Goal: Task Accomplishment & Management: Manage account settings

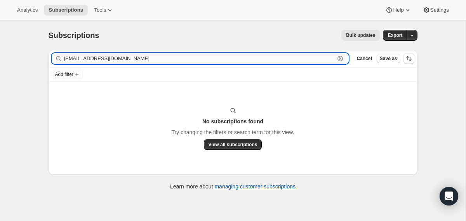
click at [79, 56] on input "[EMAIL_ADDRESS][DOMAIN_NAME]" at bounding box center [199, 58] width 271 height 11
paste input "[EMAIL_ADDRESS]"
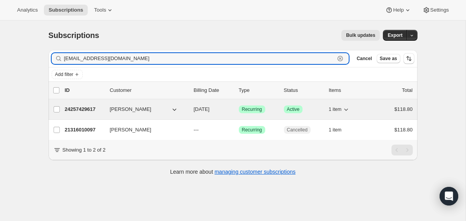
type input "[EMAIL_ADDRESS][DOMAIN_NAME]"
click at [194, 112] on span "[DATE]" at bounding box center [202, 109] width 16 height 6
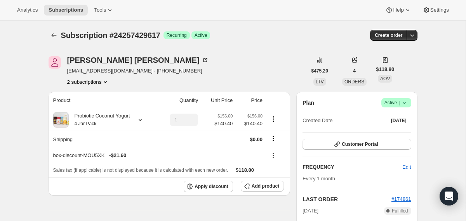
click at [407, 103] on icon at bounding box center [405, 103] width 8 height 8
click at [394, 134] on span "Cancel subscription" at bounding box center [393, 132] width 44 height 6
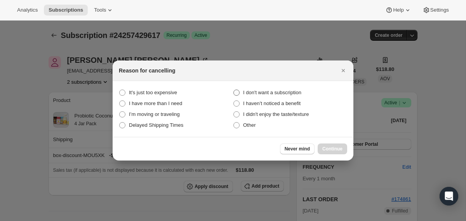
click at [293, 94] on span "I don't want a subscription" at bounding box center [272, 93] width 58 height 6
click at [234, 90] on subscription "I don't want a subscription" at bounding box center [233, 90] width 0 height 0
radio subscription "true"
click at [331, 146] on span "Continue" at bounding box center [332, 149] width 20 height 6
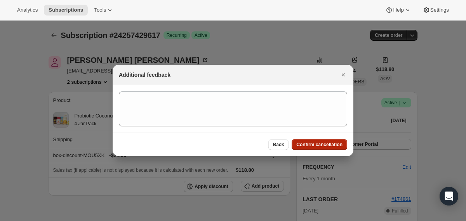
click at [331, 146] on span "Confirm cancellation" at bounding box center [319, 145] width 46 height 6
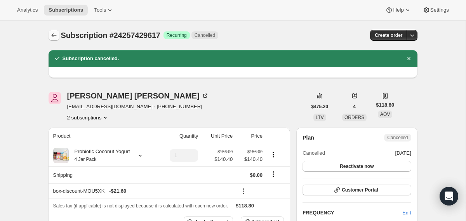
click at [54, 35] on icon "Subscriptions" at bounding box center [54, 35] width 8 height 8
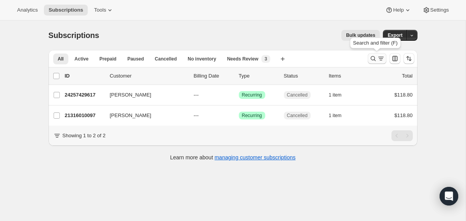
click at [370, 57] on icon "Search and filter results" at bounding box center [373, 59] width 8 height 8
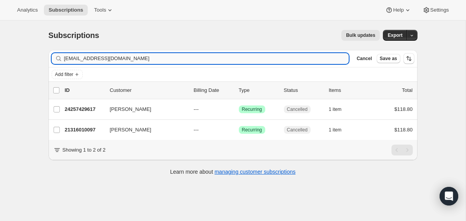
click at [326, 58] on input "[EMAIL_ADDRESS][DOMAIN_NAME]" at bounding box center [206, 58] width 285 height 11
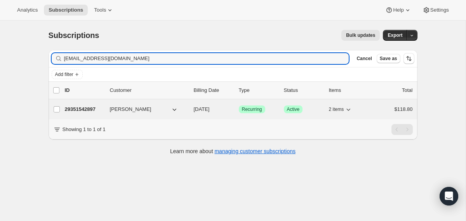
type input "[EMAIL_ADDRESS][DOMAIN_NAME]"
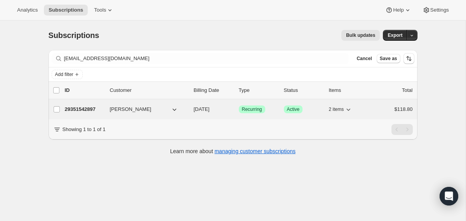
click at [194, 108] on span "[DATE]" at bounding box center [202, 109] width 16 height 6
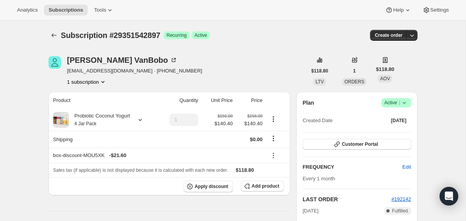
click at [404, 103] on icon at bounding box center [405, 103] width 8 height 8
click at [376, 135] on span "Cancel subscription" at bounding box center [393, 132] width 44 height 8
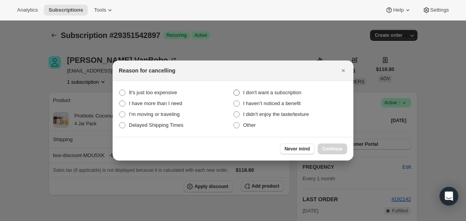
click at [277, 94] on span "I don't want a subscription" at bounding box center [272, 93] width 58 height 6
click at [234, 90] on subscription "I don't want a subscription" at bounding box center [233, 90] width 0 height 0
radio subscription "true"
click at [325, 148] on span "Continue" at bounding box center [332, 149] width 20 height 6
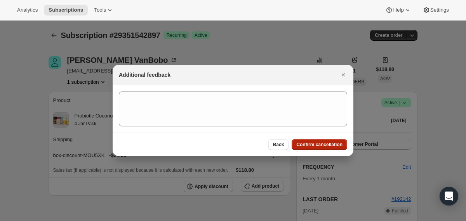
click at [325, 148] on span "Confirm cancellation" at bounding box center [319, 145] width 46 height 6
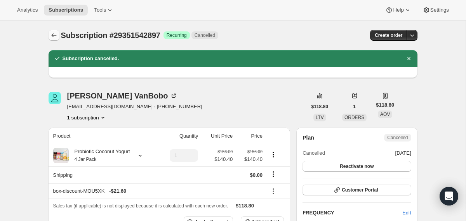
click at [55, 31] on button "Subscriptions" at bounding box center [54, 35] width 11 height 11
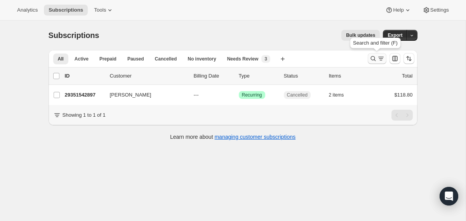
click at [375, 57] on icon "Search and filter results" at bounding box center [373, 59] width 8 height 8
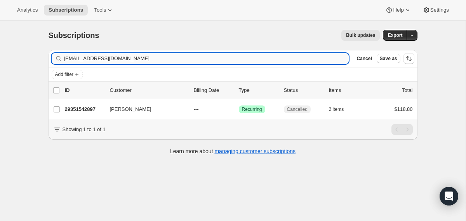
click at [296, 55] on input "[EMAIL_ADDRESS][DOMAIN_NAME]" at bounding box center [206, 58] width 285 height 11
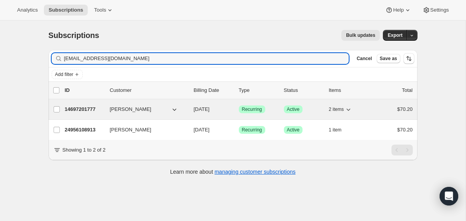
type input "[EMAIL_ADDRESS][DOMAIN_NAME]"
click at [192, 107] on div "14697201777 [PERSON_NAME] [DATE] Success Recurring Success Active 2 items $70.20" at bounding box center [239, 109] width 348 height 11
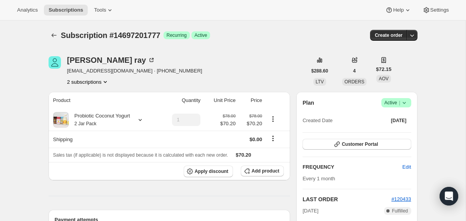
click at [404, 101] on icon at bounding box center [405, 103] width 8 height 8
click at [387, 133] on span "Cancel subscription" at bounding box center [393, 132] width 44 height 6
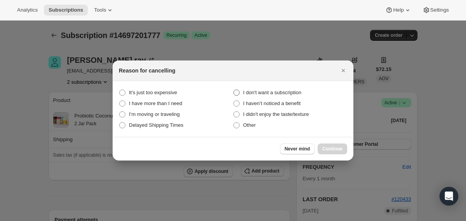
click at [282, 91] on span "I don't want a subscription" at bounding box center [272, 93] width 58 height 6
click at [234, 90] on subscription "I don't want a subscription" at bounding box center [233, 90] width 0 height 0
radio subscription "true"
click at [283, 115] on span "I didn't enjoy the taste/texture" at bounding box center [276, 114] width 66 height 6
click at [234, 112] on taste\/texture "I didn't enjoy the taste/texture" at bounding box center [233, 111] width 0 height 0
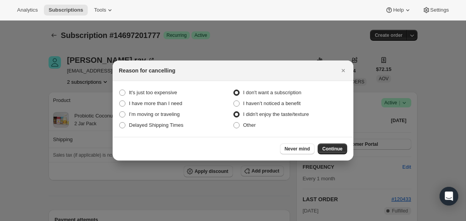
radio taste\/texture "true"
radio subscription "false"
click at [338, 148] on span "Continue" at bounding box center [332, 149] width 20 height 6
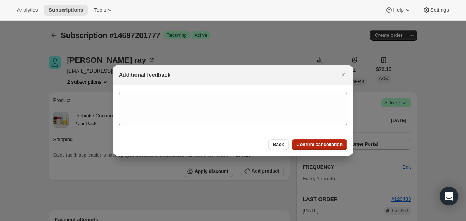
click at [338, 148] on button "Confirm cancellation" at bounding box center [320, 144] width 56 height 11
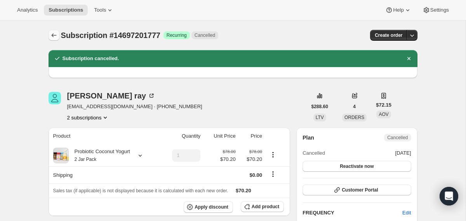
click at [54, 36] on icon "Subscriptions" at bounding box center [54, 35] width 8 height 8
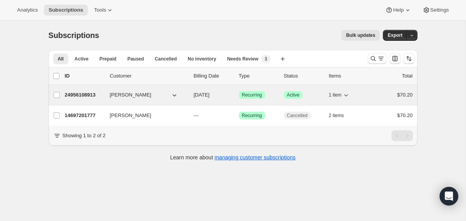
click at [188, 92] on div "24956108913 [PERSON_NAME] [DATE] Success Recurring Success Active 1 item $70.20" at bounding box center [239, 95] width 348 height 11
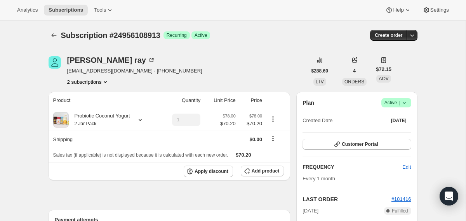
click at [407, 102] on icon at bounding box center [405, 103] width 8 height 8
click at [394, 130] on span "Cancel subscription" at bounding box center [393, 132] width 44 height 6
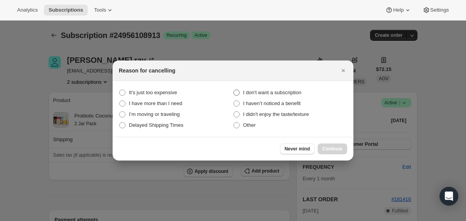
click at [281, 88] on label "I don't want a subscription" at bounding box center [290, 92] width 114 height 11
click at [234, 90] on subscription "I don't want a subscription" at bounding box center [233, 90] width 0 height 0
radio subscription "true"
click at [327, 148] on span "Continue" at bounding box center [332, 149] width 20 height 6
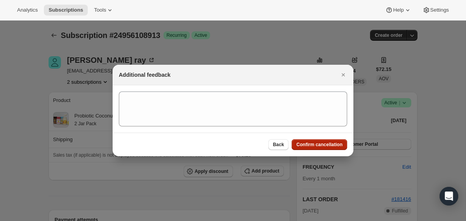
click at [324, 144] on span "Confirm cancellation" at bounding box center [319, 145] width 46 height 6
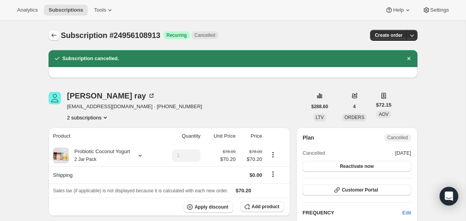
click at [55, 34] on icon "Subscriptions" at bounding box center [54, 35] width 8 height 8
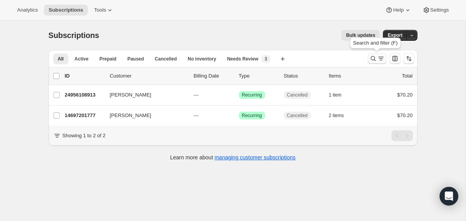
click at [370, 58] on icon "Search and filter results" at bounding box center [373, 59] width 8 height 8
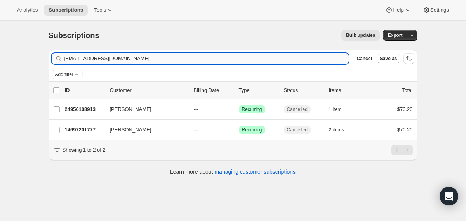
click at [316, 59] on input "[EMAIL_ADDRESS][DOMAIN_NAME]" at bounding box center [206, 58] width 285 height 11
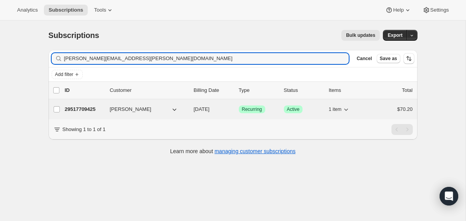
type input "[PERSON_NAME][EMAIL_ADDRESS][PERSON_NAME][DOMAIN_NAME]"
click at [191, 110] on div "29517709425 [PERSON_NAME] [DATE] Success Recurring Success Active 1 item $70.20" at bounding box center [239, 109] width 348 height 11
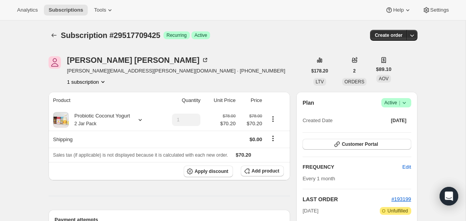
click at [404, 103] on icon at bounding box center [405, 103] width 8 height 8
click at [391, 134] on span "Cancel subscription" at bounding box center [393, 132] width 44 height 6
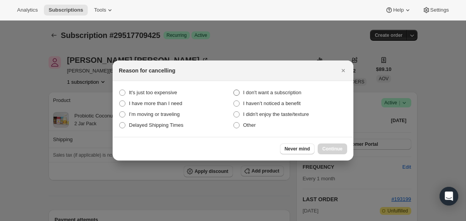
click at [293, 94] on span "I don't want a subscription" at bounding box center [272, 93] width 58 height 6
click at [234, 90] on subscription "I don't want a subscription" at bounding box center [233, 90] width 0 height 0
radio subscription "true"
click at [324, 145] on button "Continue" at bounding box center [333, 149] width 30 height 11
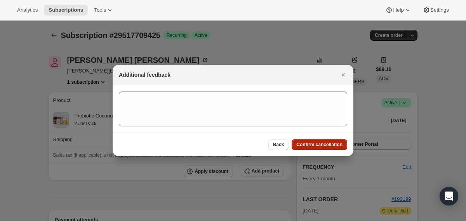
click at [324, 145] on span "Confirm cancellation" at bounding box center [319, 145] width 46 height 6
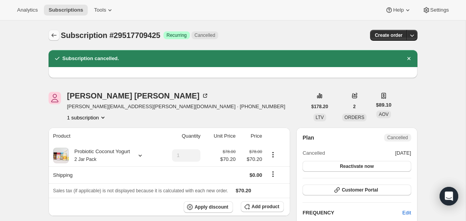
click at [53, 35] on icon "Subscriptions" at bounding box center [53, 35] width 5 height 4
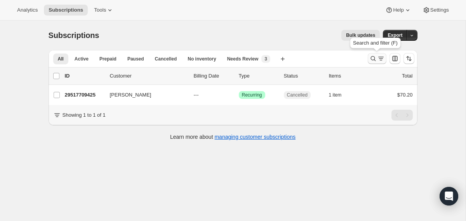
click at [375, 59] on icon "Search and filter results" at bounding box center [373, 59] width 8 height 8
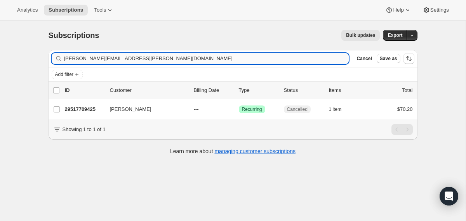
click at [279, 60] on input "[PERSON_NAME][EMAIL_ADDRESS][PERSON_NAME][DOMAIN_NAME]" at bounding box center [206, 58] width 285 height 11
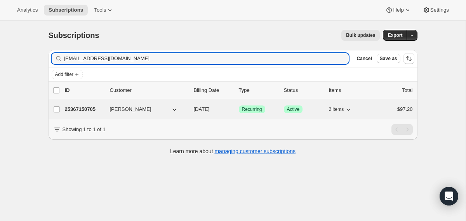
type input "[EMAIL_ADDRESS][DOMAIN_NAME]"
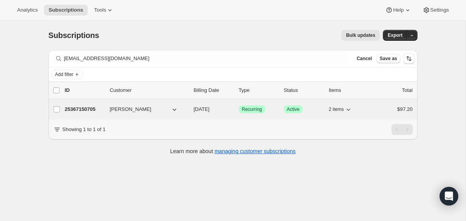
click at [196, 109] on span "[DATE]" at bounding box center [202, 109] width 16 height 6
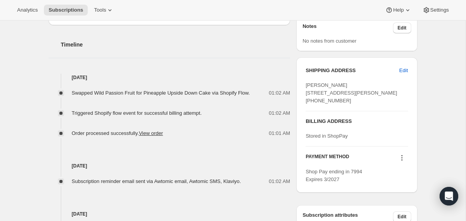
scroll to position [277, 0]
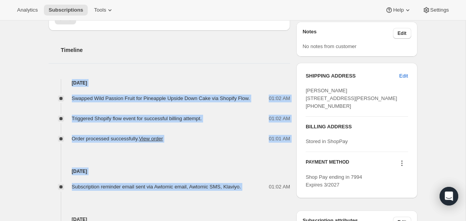
drag, startPoint x: 258, startPoint y: 186, endPoint x: 238, endPoint y: 68, distance: 119.0
copy div "[DATE] Swapped Wild Passion Fruit for Pineapple Upside Down Cake via Shopify Fl…"
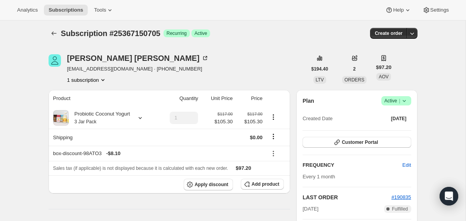
scroll to position [0, 0]
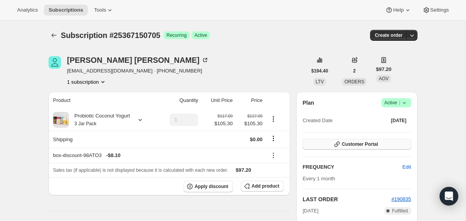
click at [345, 148] on button "Customer Portal" at bounding box center [357, 144] width 108 height 11
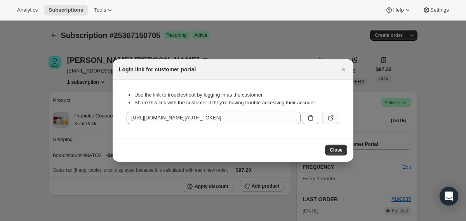
click at [328, 119] on icon ":r291:" at bounding box center [331, 118] width 8 height 8
click at [71, 85] on div at bounding box center [233, 110] width 466 height 221
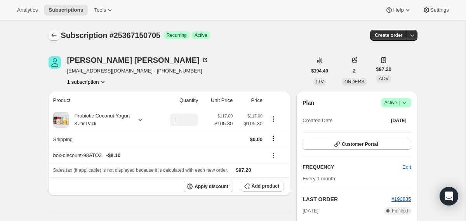
click at [55, 35] on icon "Subscriptions" at bounding box center [54, 35] width 8 height 8
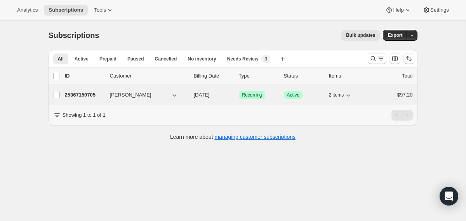
click at [186, 94] on div "[PERSON_NAME]" at bounding box center [149, 95] width 78 height 8
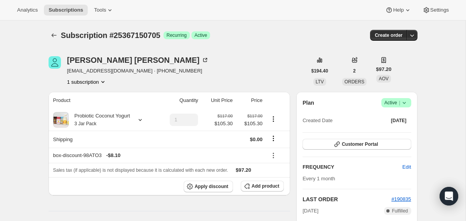
click at [405, 104] on icon at bounding box center [405, 103] width 8 height 8
click at [390, 128] on span "Cancel subscription" at bounding box center [393, 132] width 44 height 8
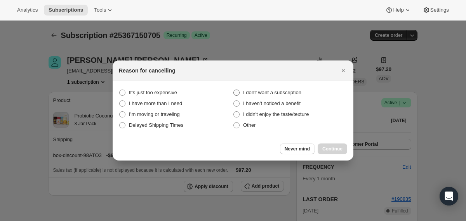
click at [292, 92] on span "I don't want a subscription" at bounding box center [272, 93] width 58 height 6
click at [234, 90] on subscription "I don't want a subscription" at bounding box center [233, 90] width 0 height 0
radio subscription "true"
click at [336, 151] on span "Continue" at bounding box center [332, 149] width 20 height 6
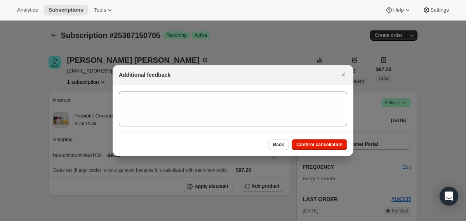
click at [336, 151] on div "Back Confirm cancellation" at bounding box center [233, 145] width 241 height 24
click at [332, 146] on span "Confirm cancellation" at bounding box center [319, 145] width 46 height 6
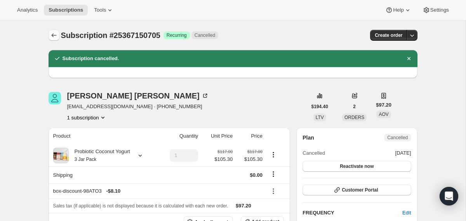
click at [50, 35] on icon "Subscriptions" at bounding box center [54, 35] width 8 height 8
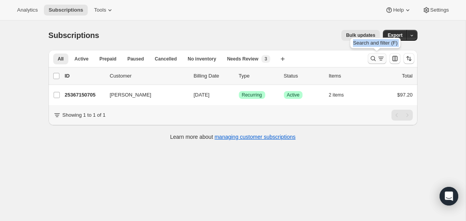
click at [376, 59] on icon "Search and filter results" at bounding box center [373, 59] width 8 height 8
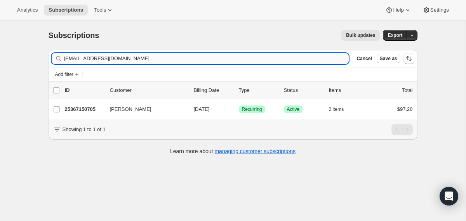
click at [244, 56] on input "[EMAIL_ADDRESS][DOMAIN_NAME]" at bounding box center [206, 58] width 285 height 11
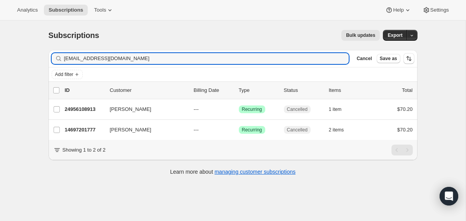
type input "[EMAIL_ADDRESS][DOMAIN_NAME]"
